Goal: Task Accomplishment & Management: Complete application form

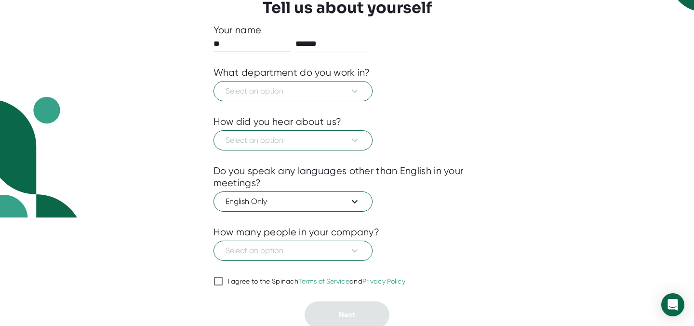
scroll to position [111, 0]
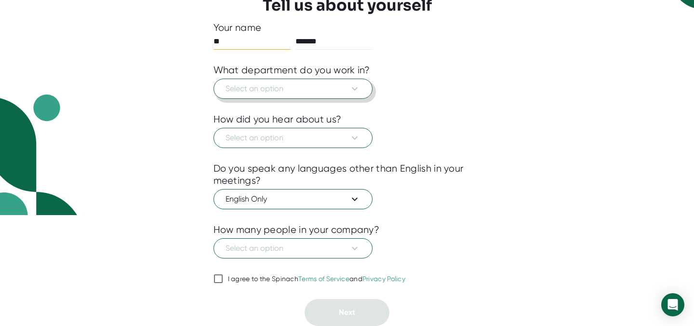
click at [358, 95] on button "Select an option" at bounding box center [293, 89] width 159 height 20
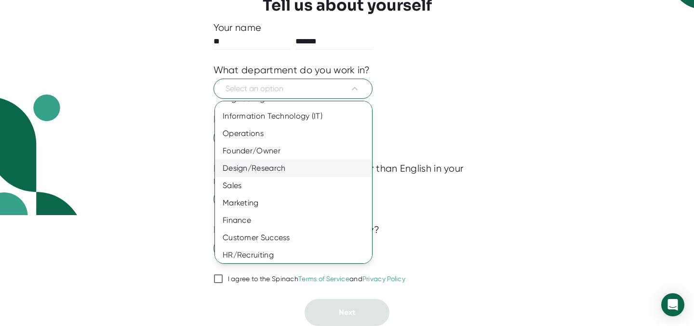
scroll to position [68, 0]
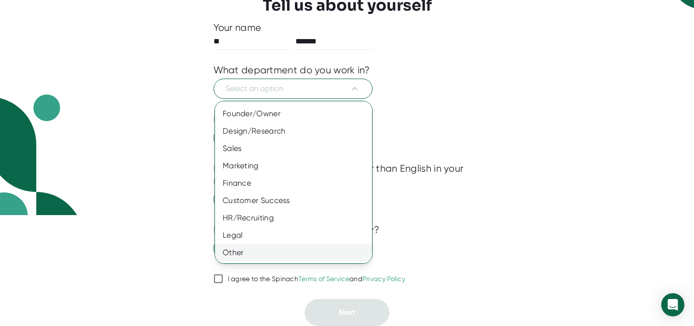
click at [243, 252] on div "Other" at bounding box center [293, 252] width 157 height 17
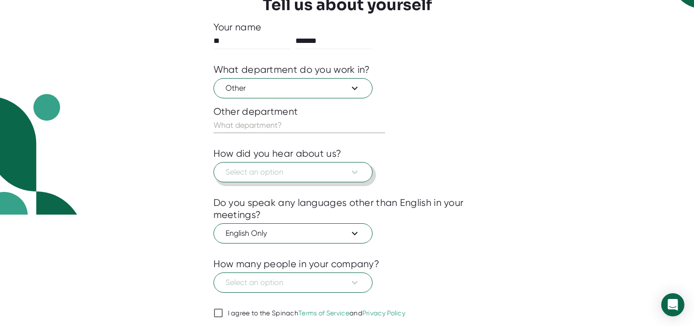
click at [281, 171] on span "Select an option" at bounding box center [293, 172] width 135 height 12
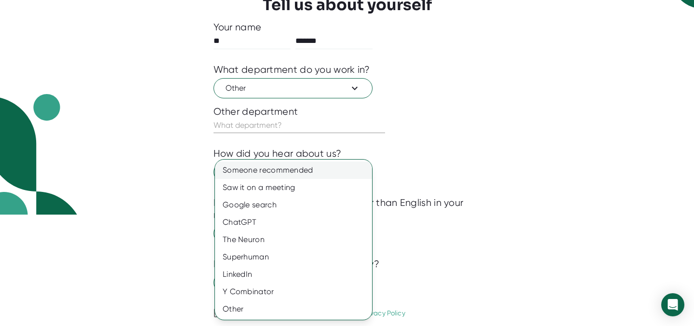
click at [260, 170] on div "Someone recommended" at bounding box center [293, 170] width 157 height 17
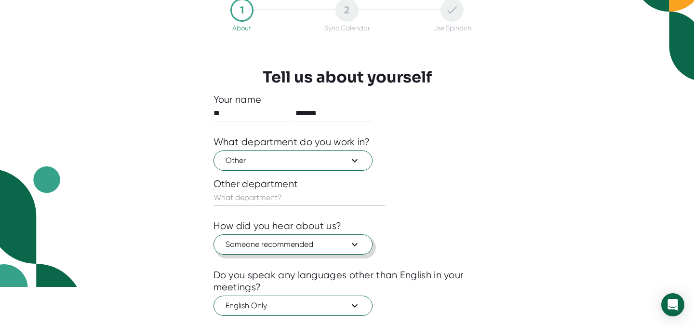
scroll to position [146, 0]
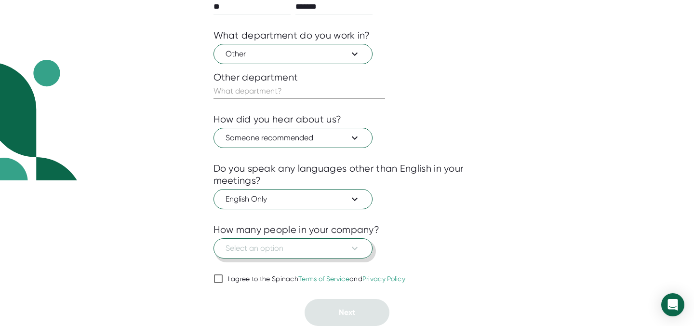
click at [351, 245] on icon at bounding box center [355, 249] width 12 height 12
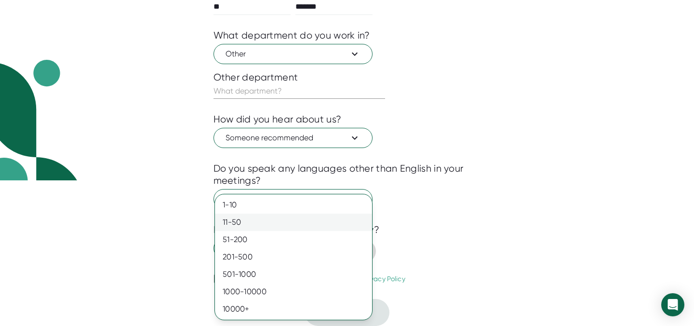
click at [295, 221] on div "11-50" at bounding box center [293, 222] width 157 height 17
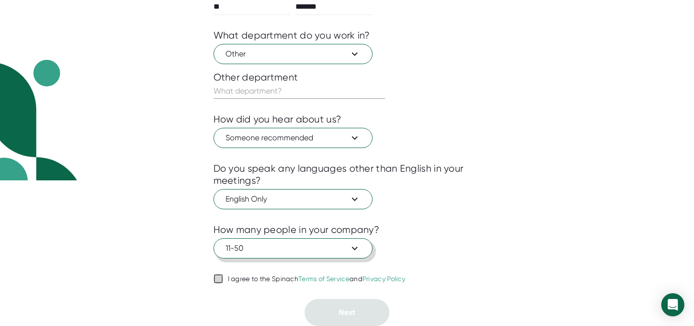
click at [217, 278] on input "I agree to the Spinach Terms of Service and Privacy Policy" at bounding box center [219, 279] width 10 height 12
checkbox input "true"
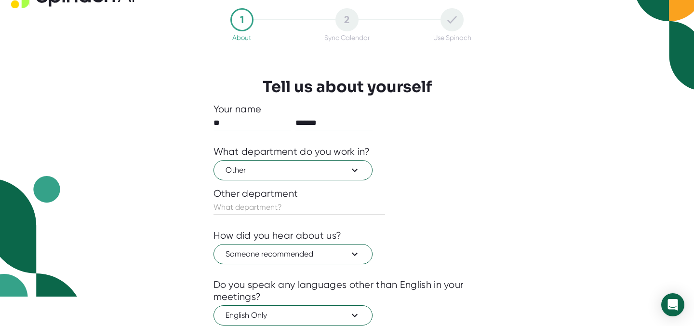
scroll to position [0, 0]
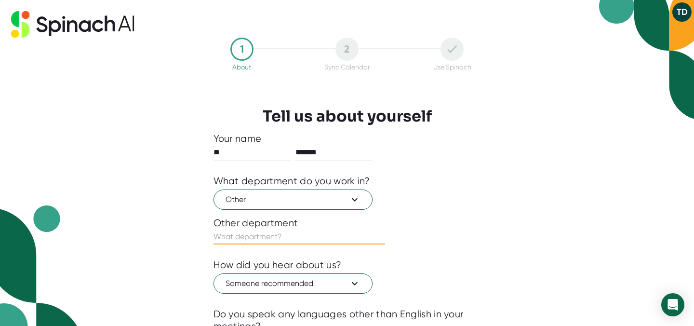
click at [295, 235] on input "text" at bounding box center [300, 236] width 172 height 15
click at [333, 177] on div "What department do you work in?" at bounding box center [292, 181] width 157 height 12
click at [332, 193] on button "Other" at bounding box center [293, 200] width 159 height 20
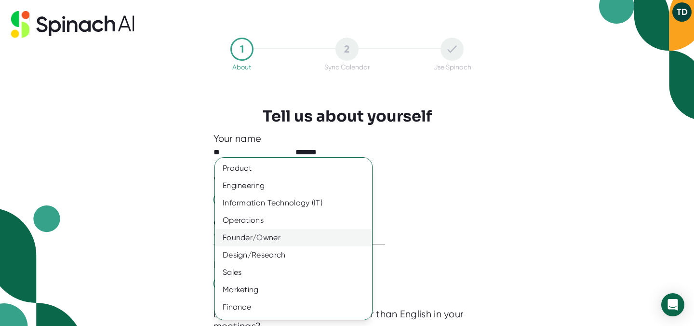
click at [272, 237] on div "Founder/Owner" at bounding box center [293, 237] width 157 height 17
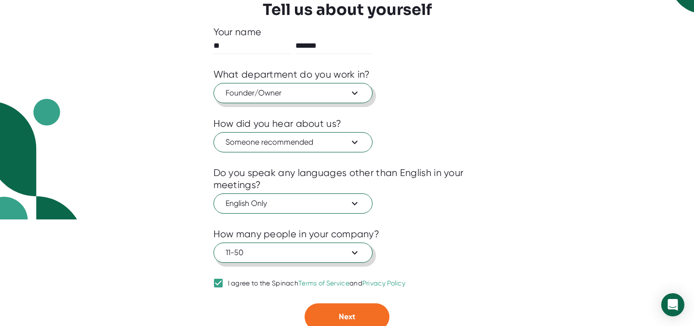
scroll to position [111, 0]
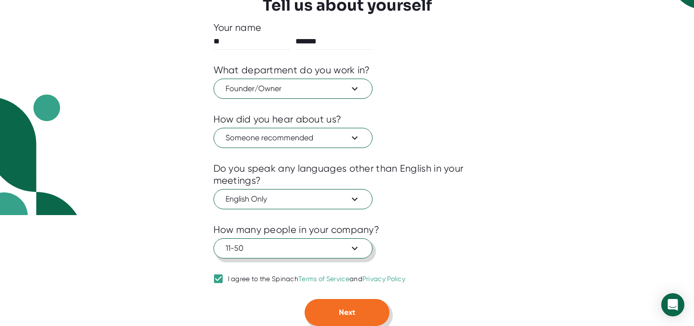
click at [356, 308] on button "Next" at bounding box center [347, 312] width 85 height 27
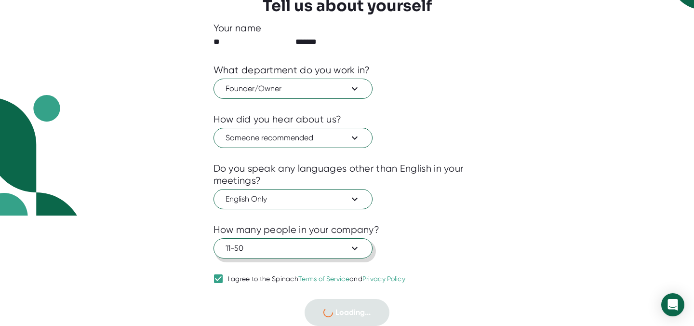
scroll to position [0, 0]
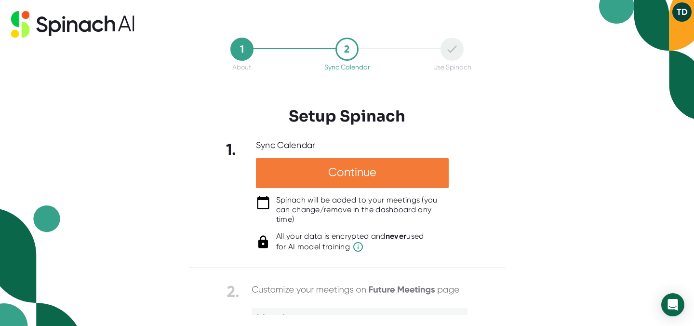
click at [347, 166] on div "Continue" at bounding box center [352, 173] width 193 height 30
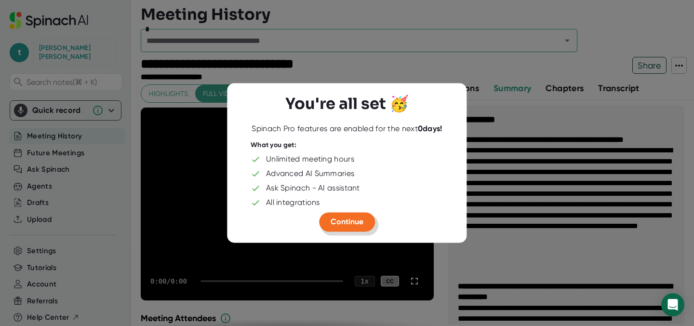
click at [337, 225] on span "Continue" at bounding box center [347, 221] width 33 height 9
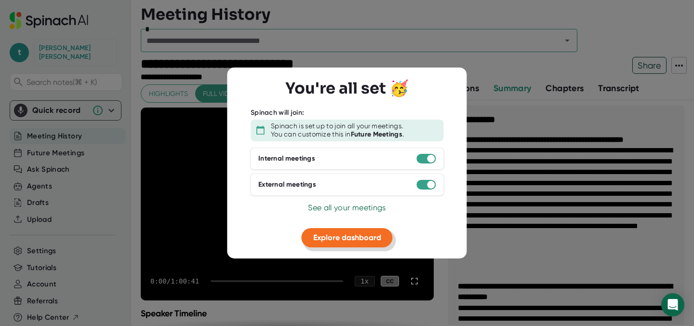
click at [343, 239] on span "Explore dashboard" at bounding box center [347, 236] width 68 height 9
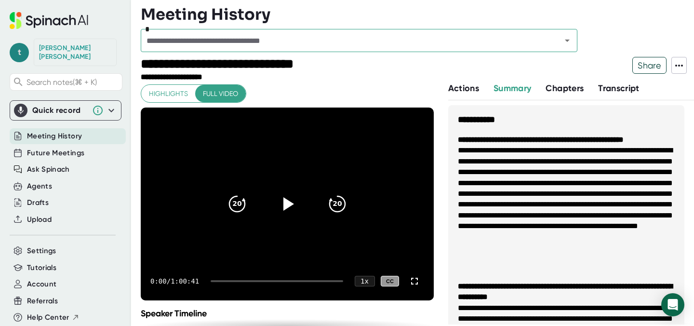
click at [19, 51] on span "t" at bounding box center [19, 52] width 19 height 19
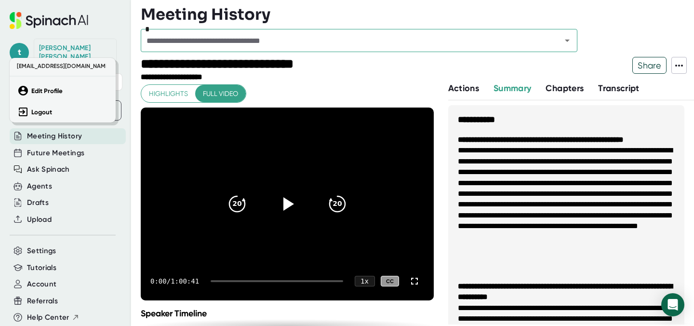
click at [650, 24] on div at bounding box center [347, 163] width 694 height 326
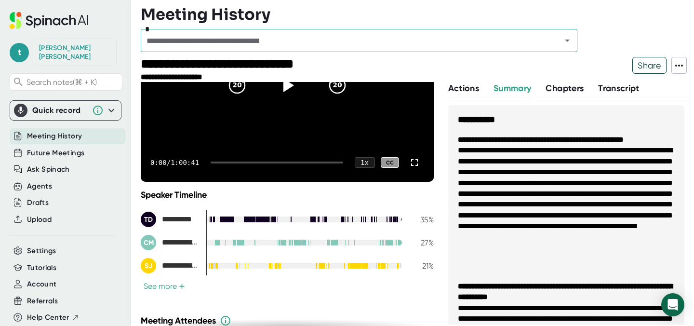
scroll to position [249, 0]
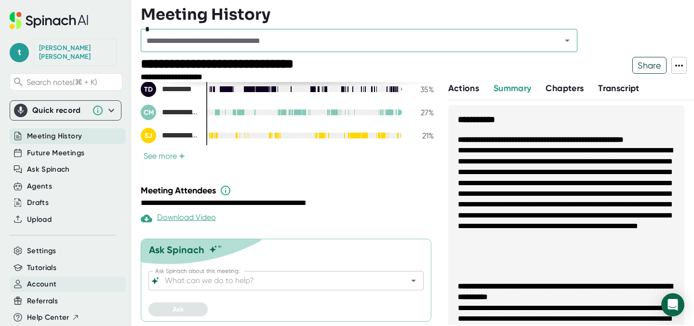
click at [37, 279] on span "Account" at bounding box center [41, 284] width 29 height 11
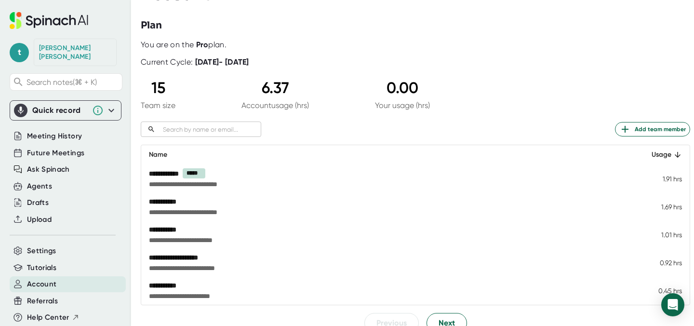
scroll to position [84, 0]
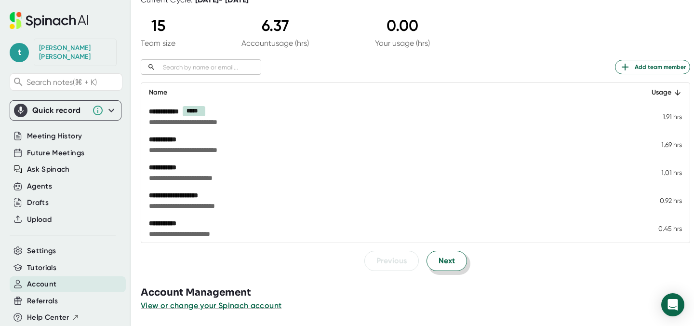
click at [446, 257] on span "Next" at bounding box center [447, 261] width 16 height 12
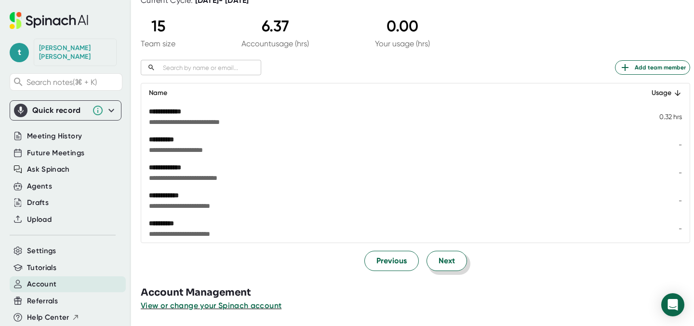
scroll to position [84, 0]
click at [386, 261] on span "Previous" at bounding box center [392, 261] width 30 height 12
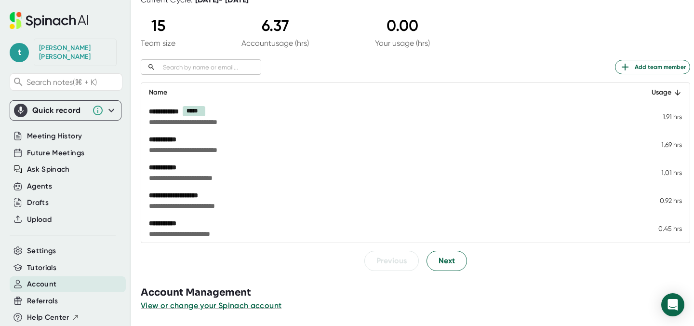
scroll to position [84, 0]
click at [185, 306] on span "View or change your Spinach account" at bounding box center [212, 305] width 142 height 9
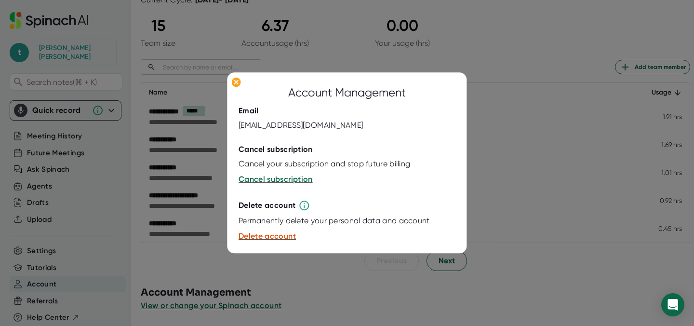
click at [390, 35] on div at bounding box center [347, 163] width 694 height 326
